Goal: Find specific page/section: Find specific page/section

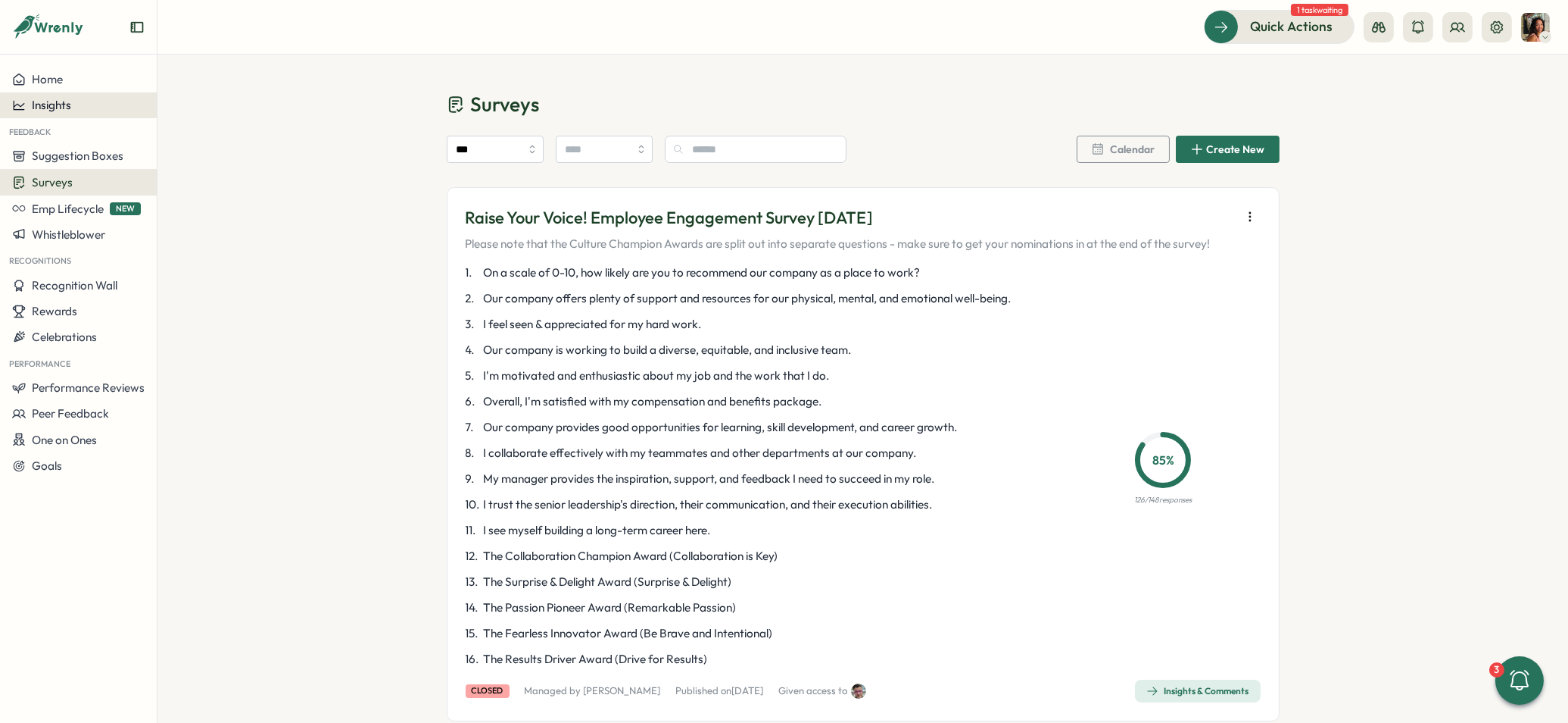
click at [93, 100] on div "Insights" at bounding box center [78, 105] width 132 height 13
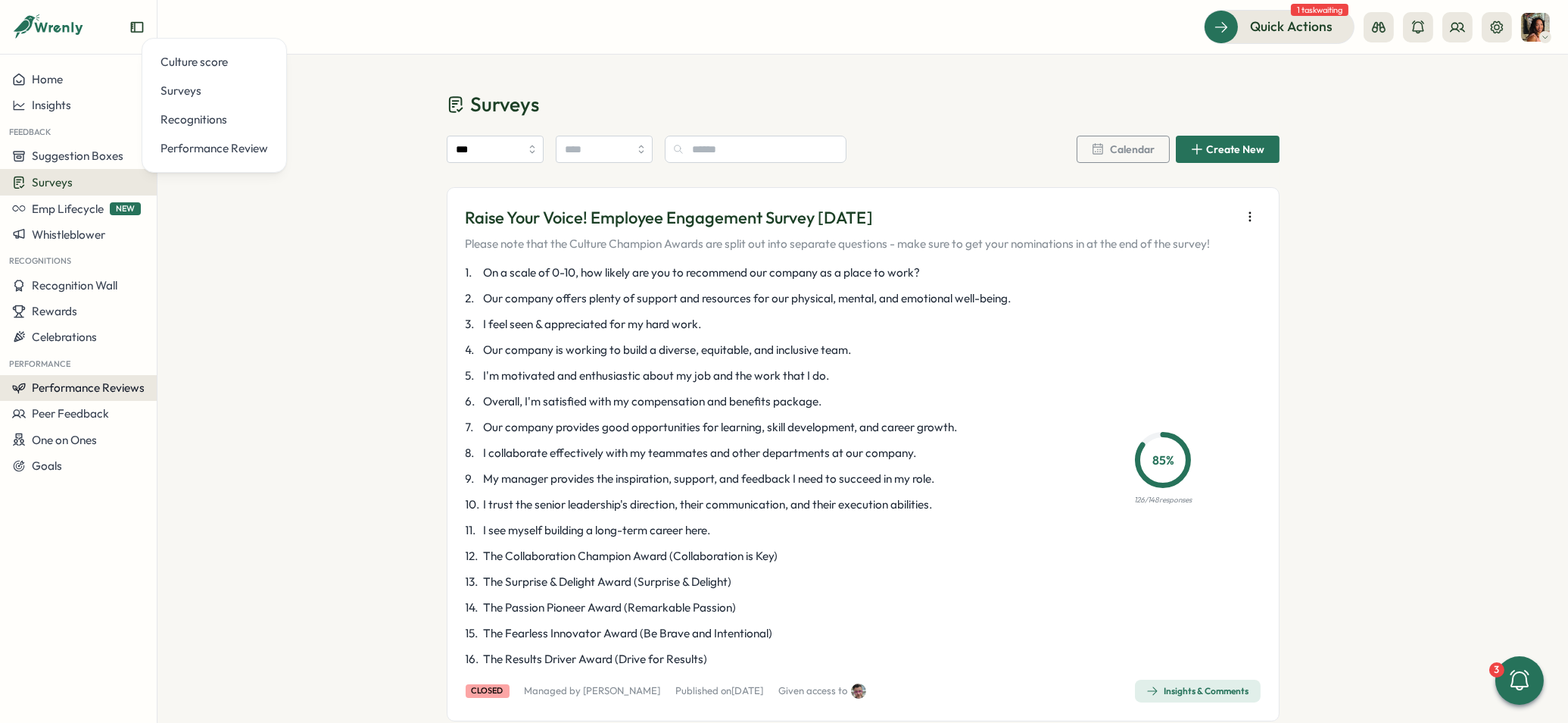
click at [71, 381] on span "Performance Reviews" at bounding box center [88, 387] width 112 height 14
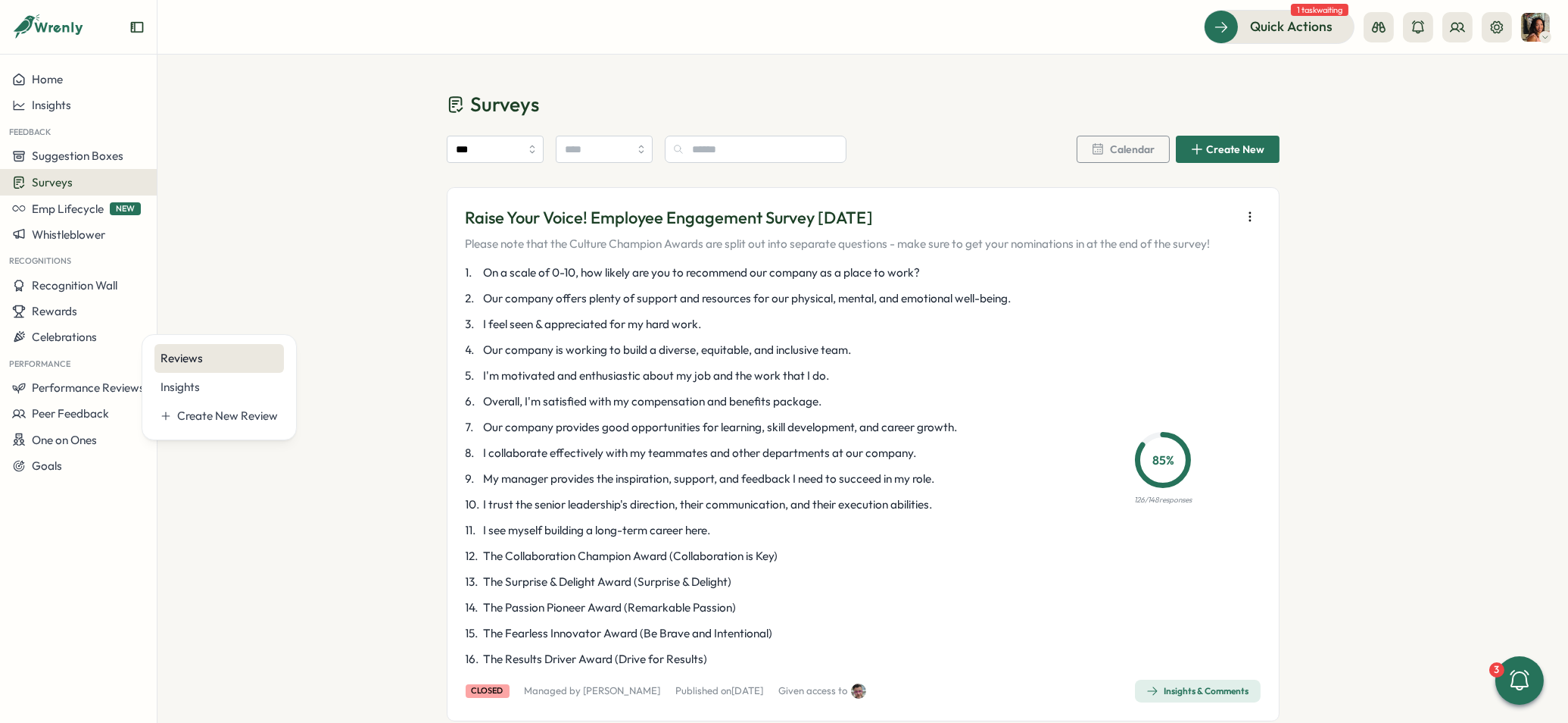
drag, startPoint x: 140, startPoint y: 365, endPoint x: 164, endPoint y: 360, distance: 24.5
click at [145, 366] on div "Reviews Insights Create New Review" at bounding box center [219, 386] width 155 height 106
click at [164, 360] on div "Reviews" at bounding box center [218, 358] width 117 height 16
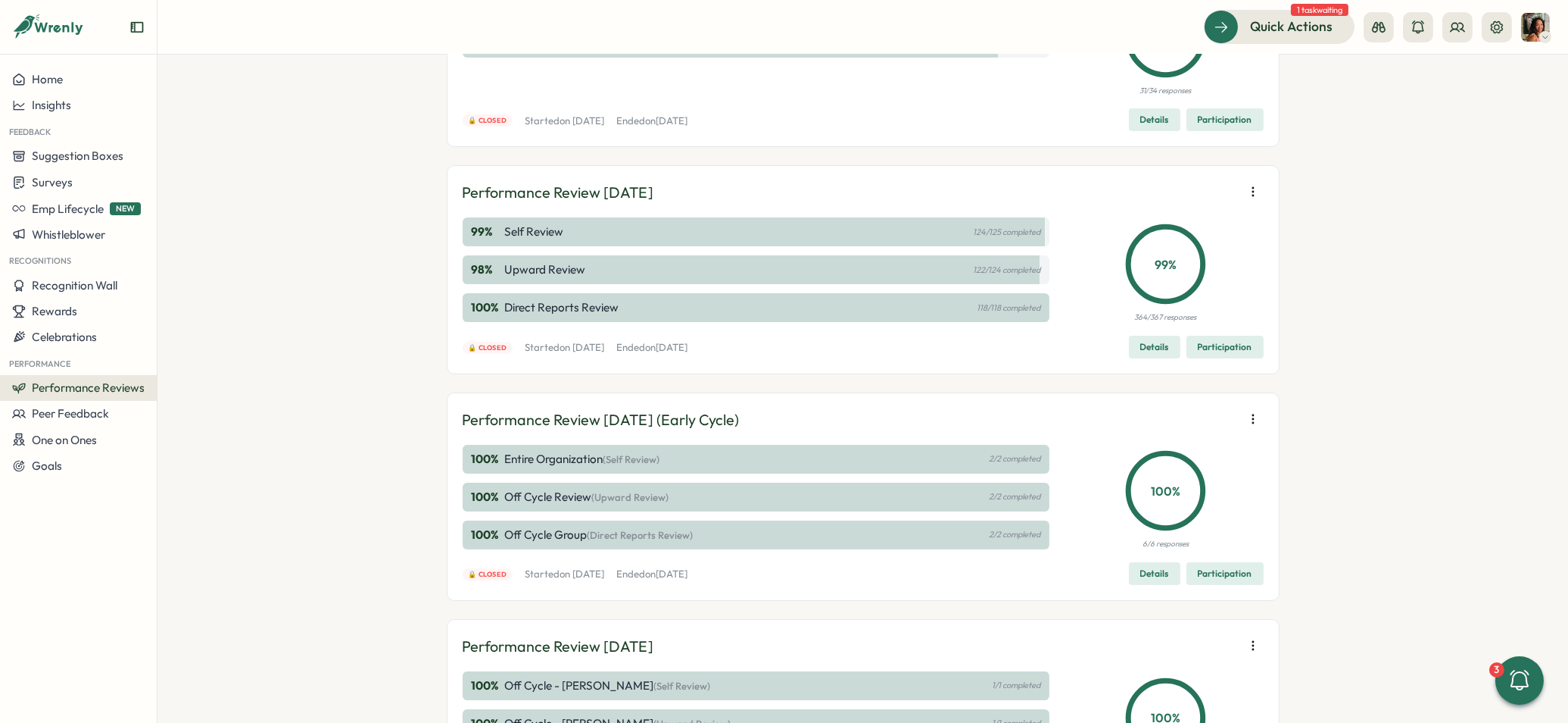
scroll to position [207, 0]
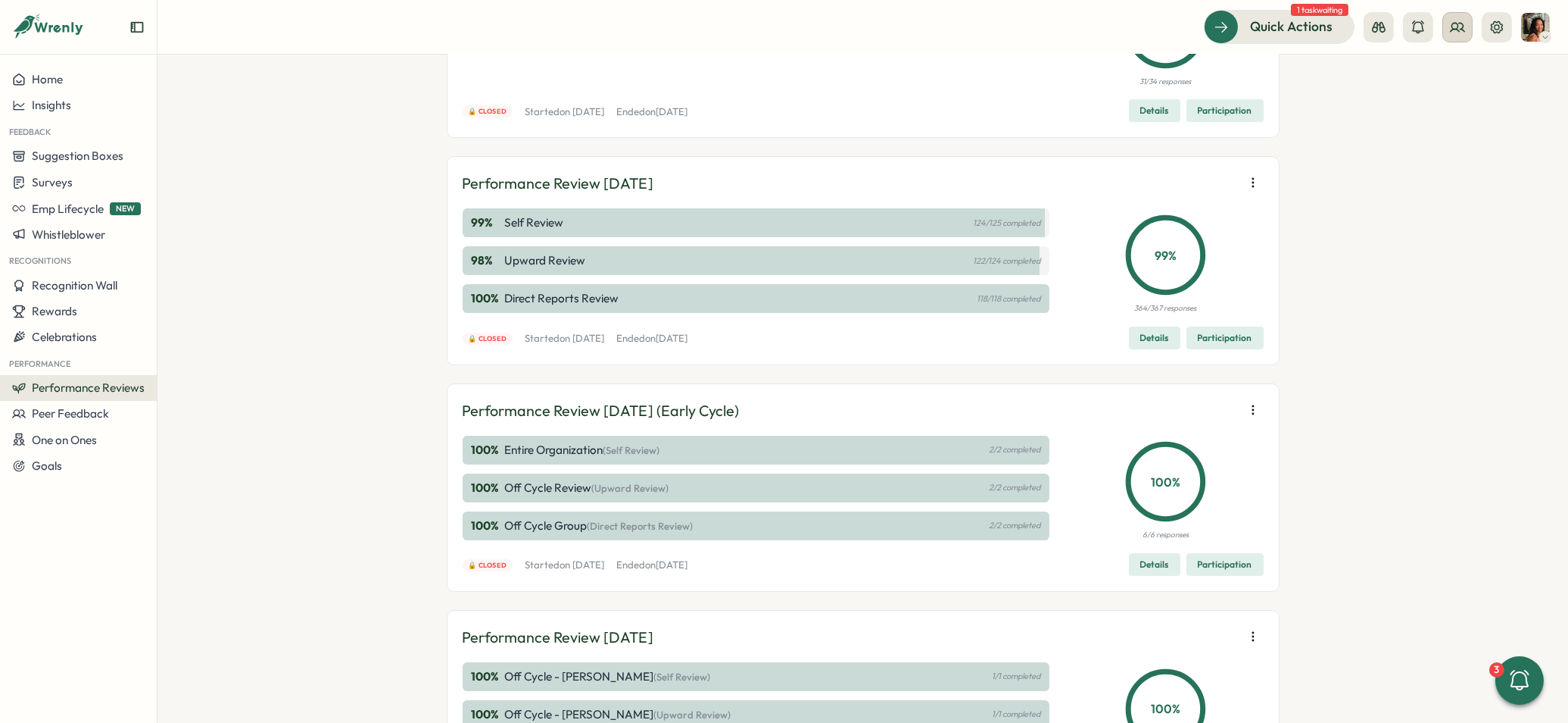
drag, startPoint x: 1460, startPoint y: 42, endPoint x: 1459, endPoint y: 33, distance: 9.1
click at [1460, 41] on div "Quick Actions 1 task waiting" at bounding box center [1376, 26] width 346 height 33
click at [1459, 32] on icon at bounding box center [1457, 28] width 15 height 15
click at [1462, 75] on div "Org Members" at bounding box center [1458, 74] width 95 height 16
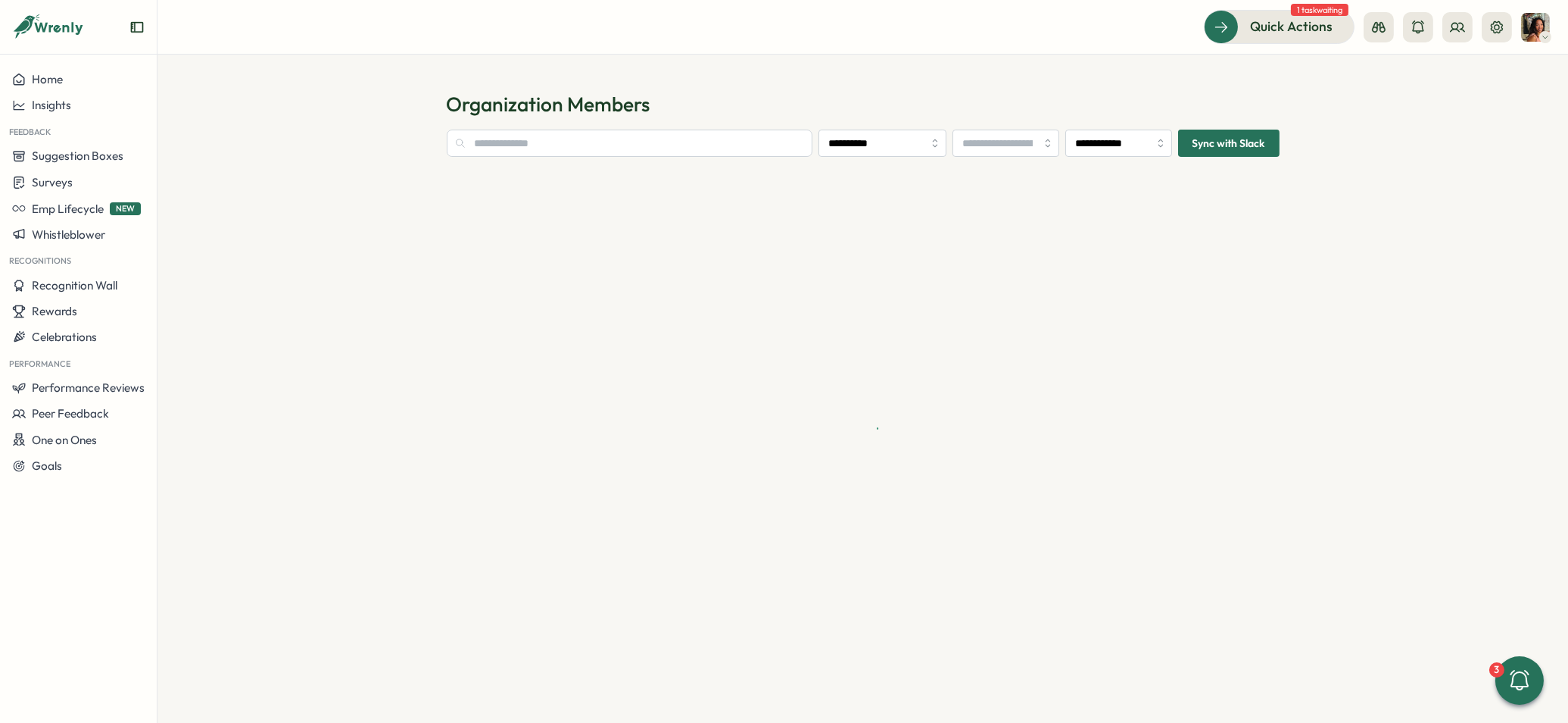
type input "**********"
click at [730, 143] on input "text" at bounding box center [598, 143] width 302 height 28
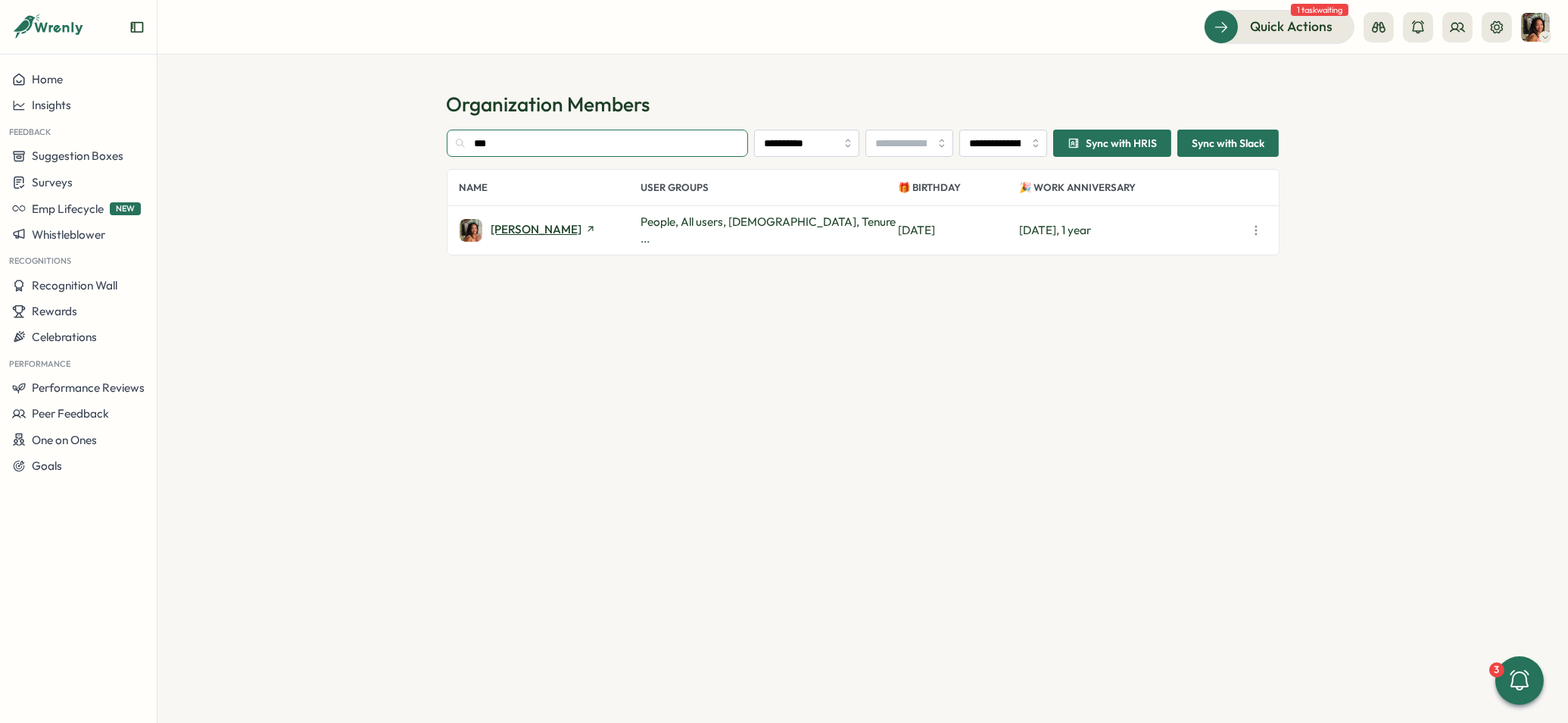
type input "***"
click at [524, 230] on span "[PERSON_NAME]" at bounding box center [536, 229] width 91 height 11
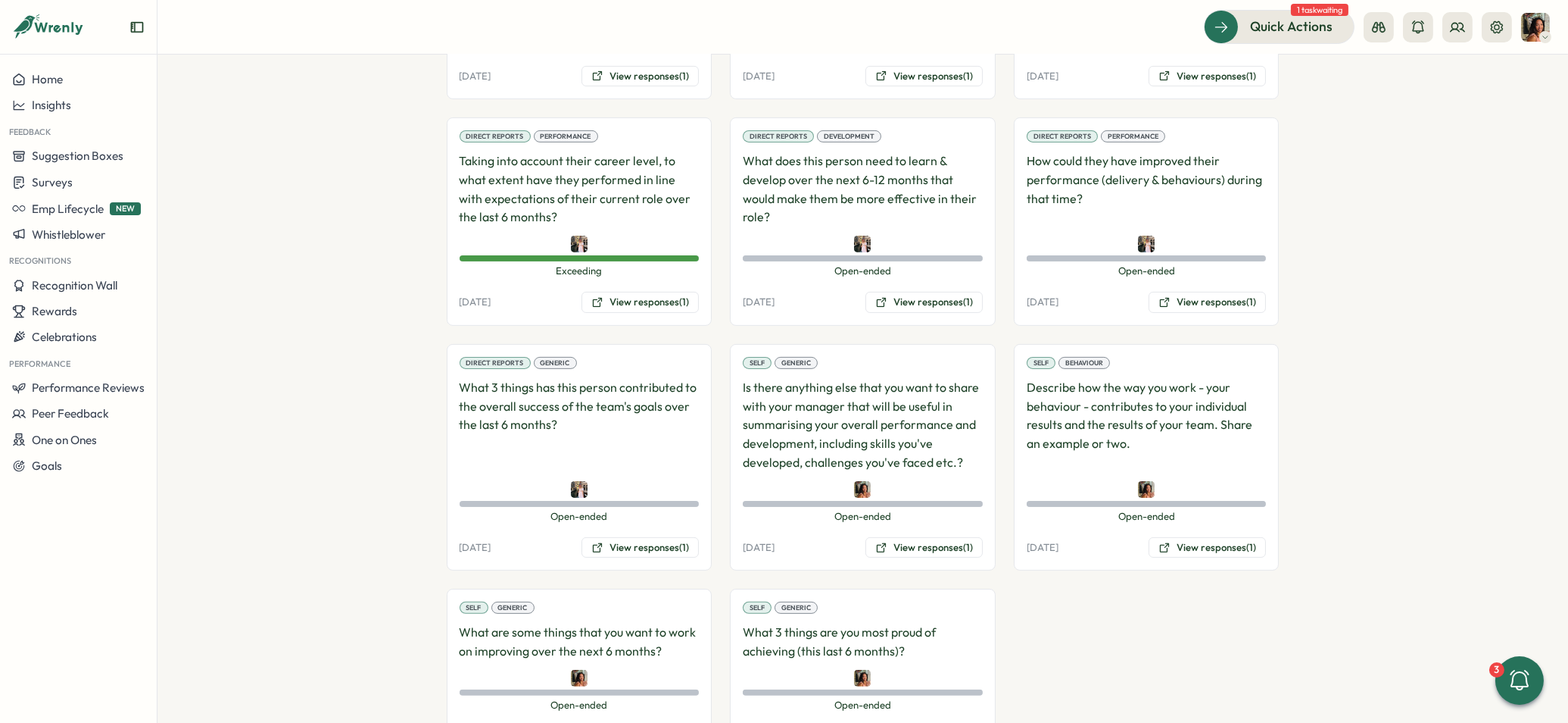
scroll to position [1324, 0]
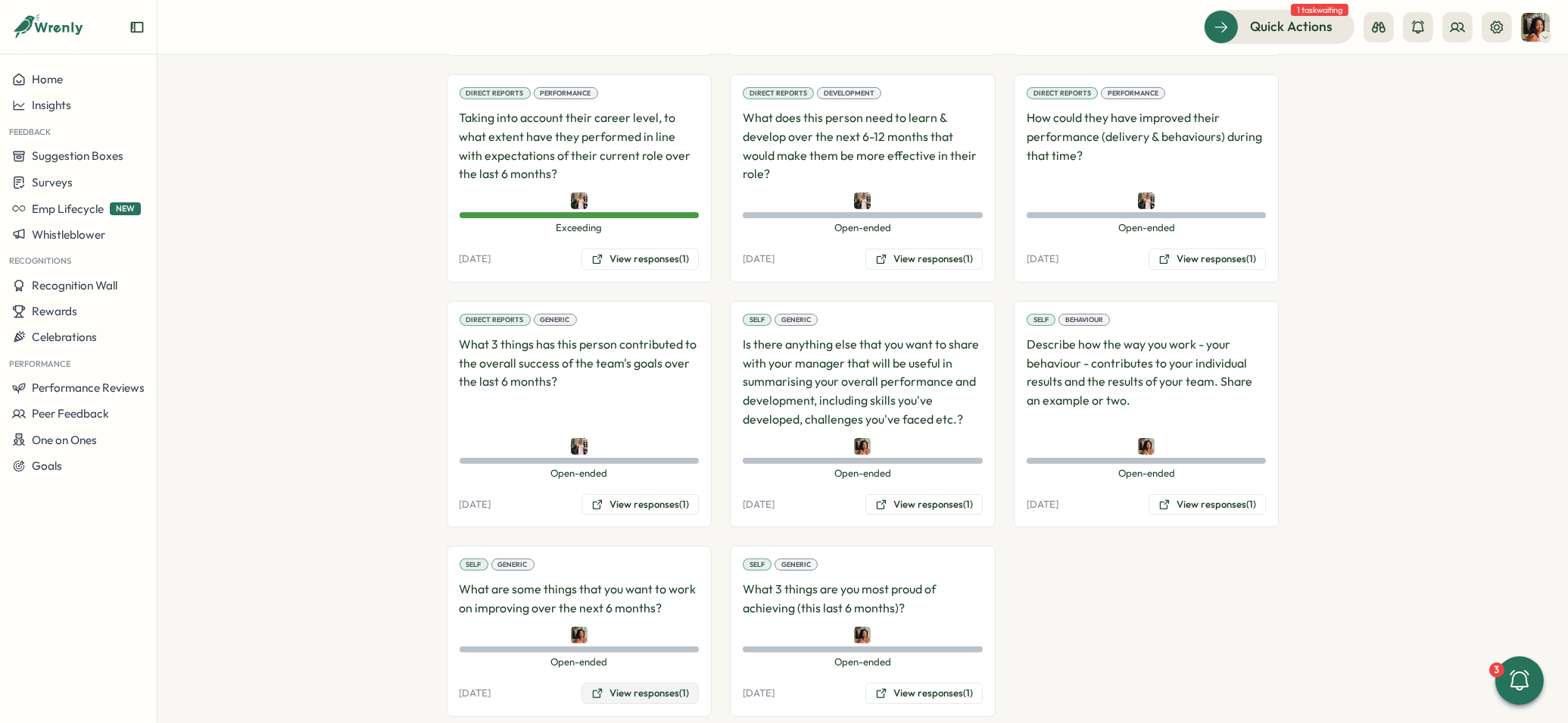
click at [630, 683] on button "View responses (1)" at bounding box center [640, 693] width 117 height 21
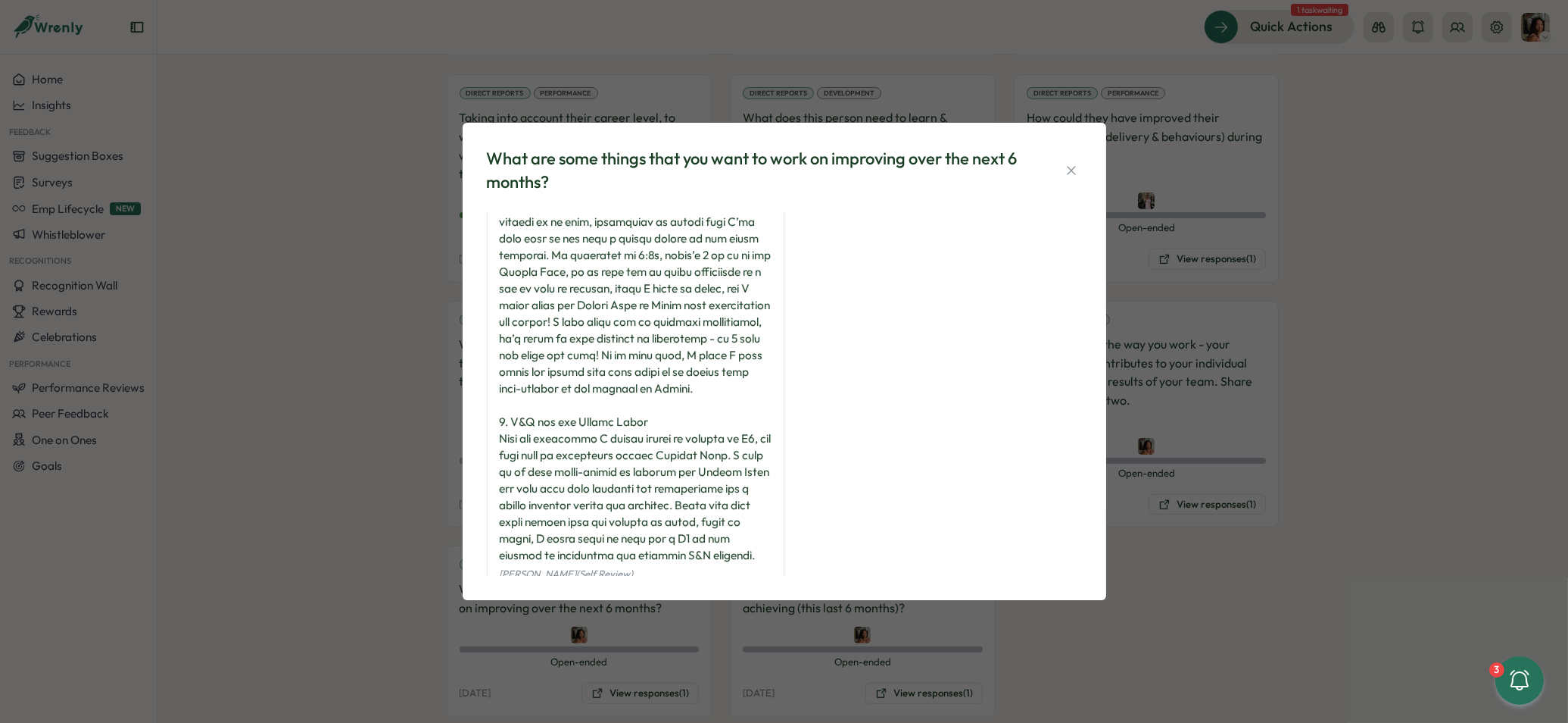
scroll to position [487, 0]
